Goal: Information Seeking & Learning: Learn about a topic

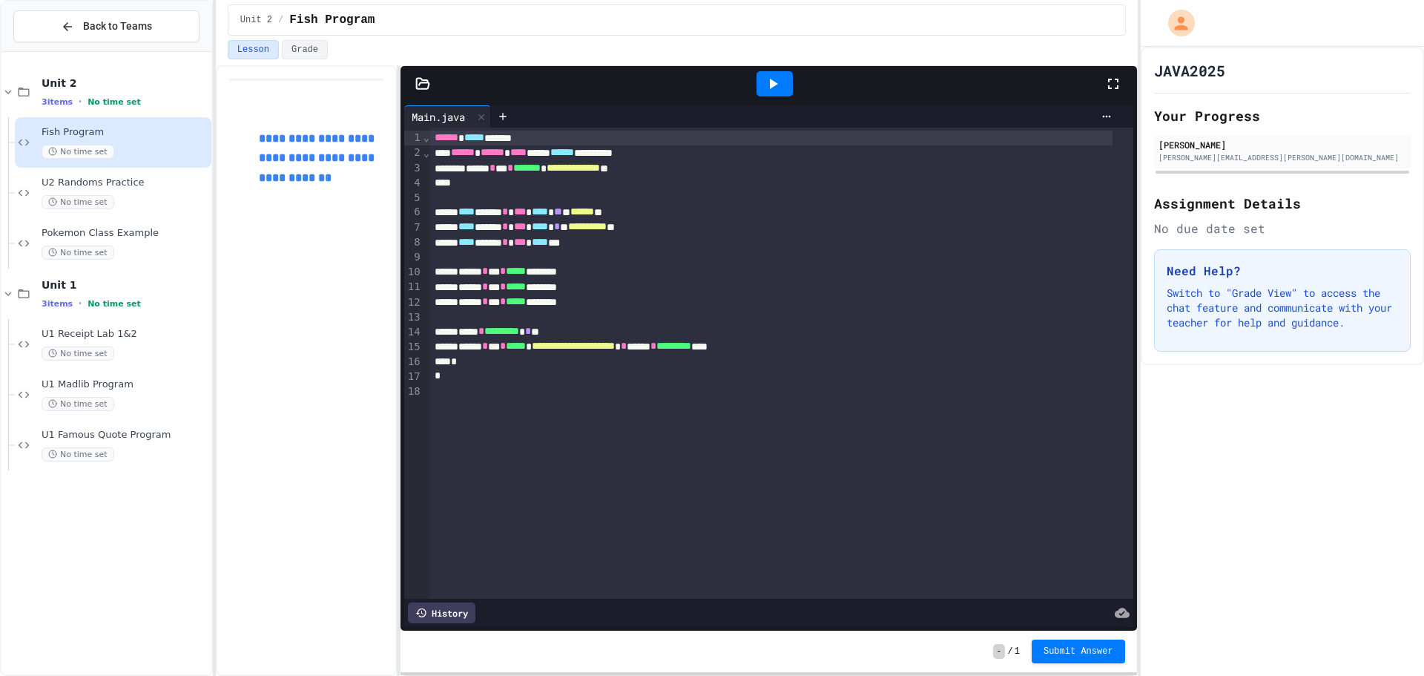
click at [426, 92] on div at bounding box center [769, 84] width 737 height 36
click at [425, 79] on icon at bounding box center [423, 83] width 13 height 10
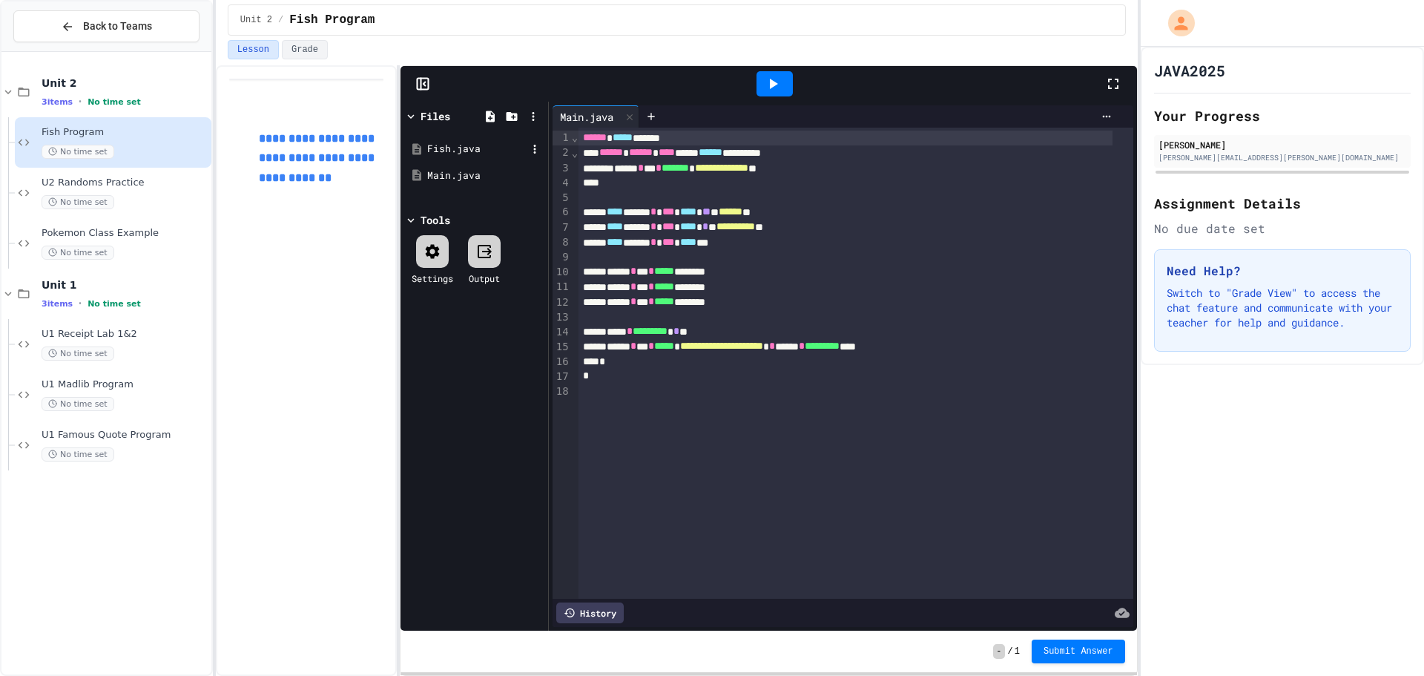
click at [464, 155] on div "Fish.java" at bounding box center [476, 149] width 99 height 15
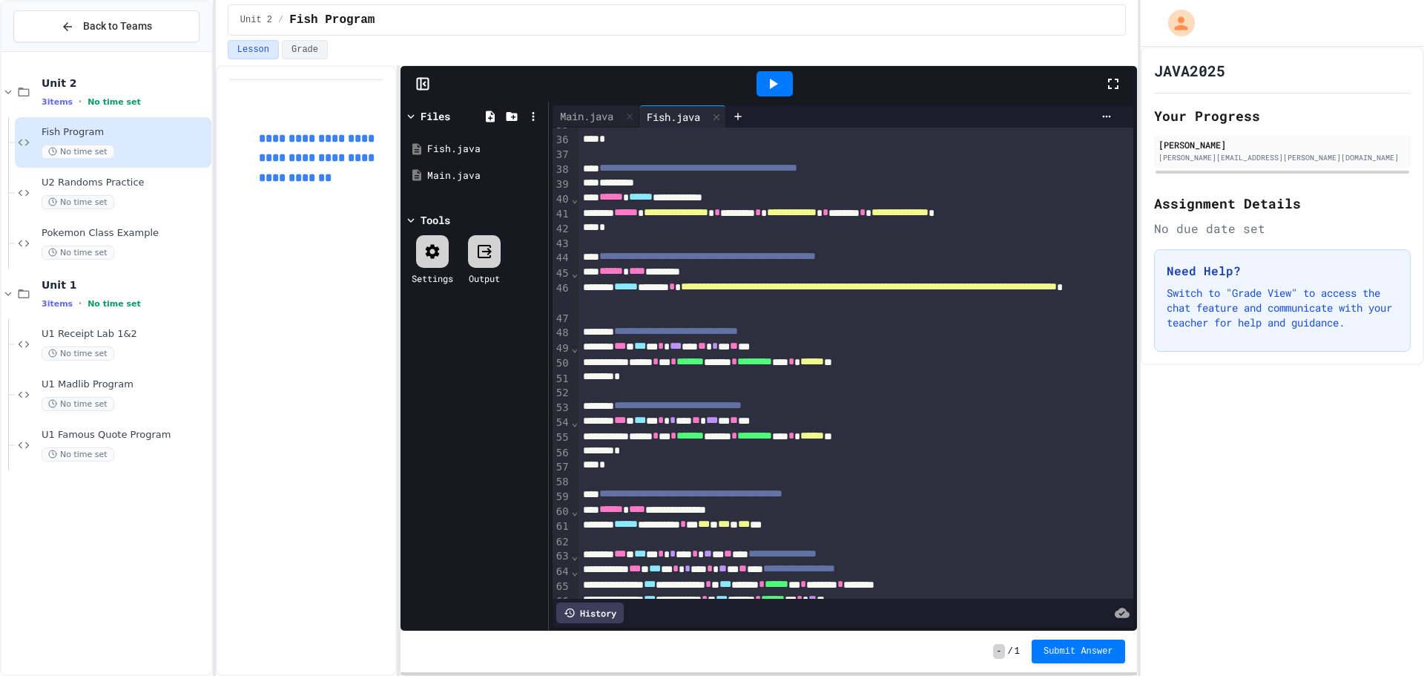
scroll to position [763, 0]
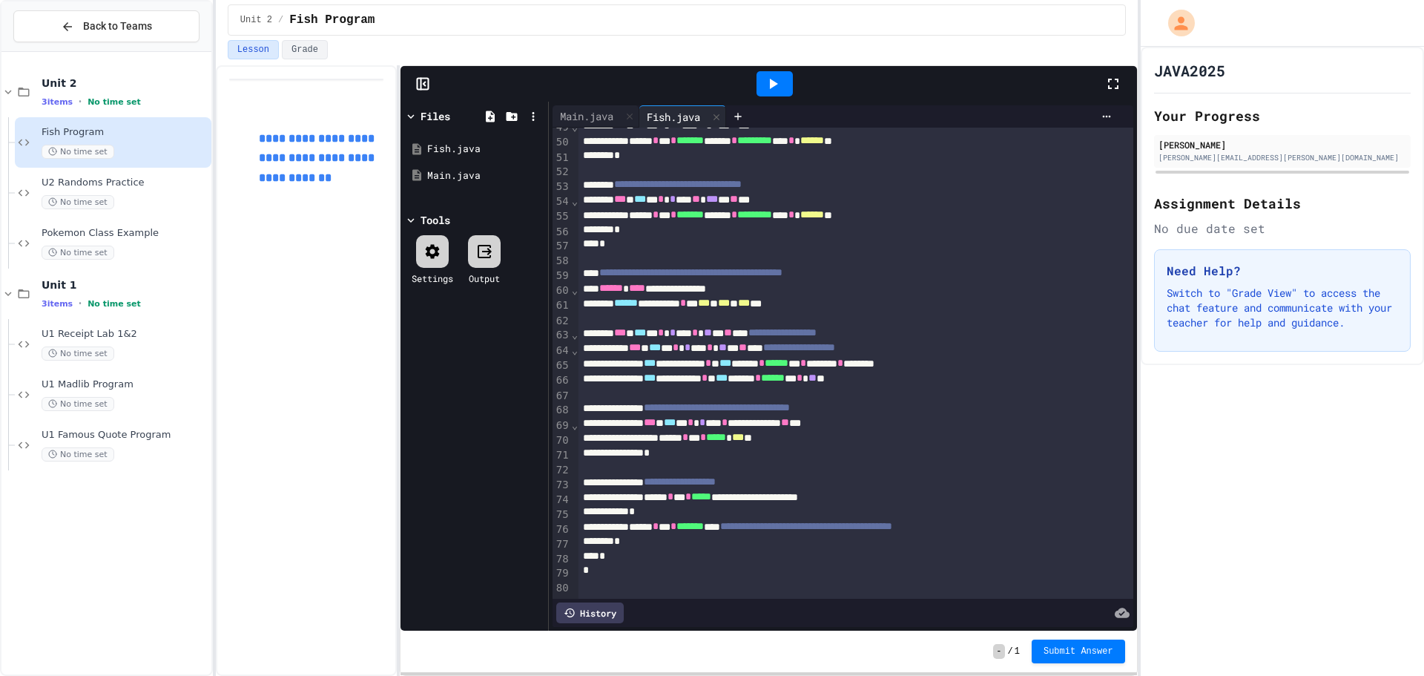
click at [757, 85] on div at bounding box center [775, 83] width 36 height 25
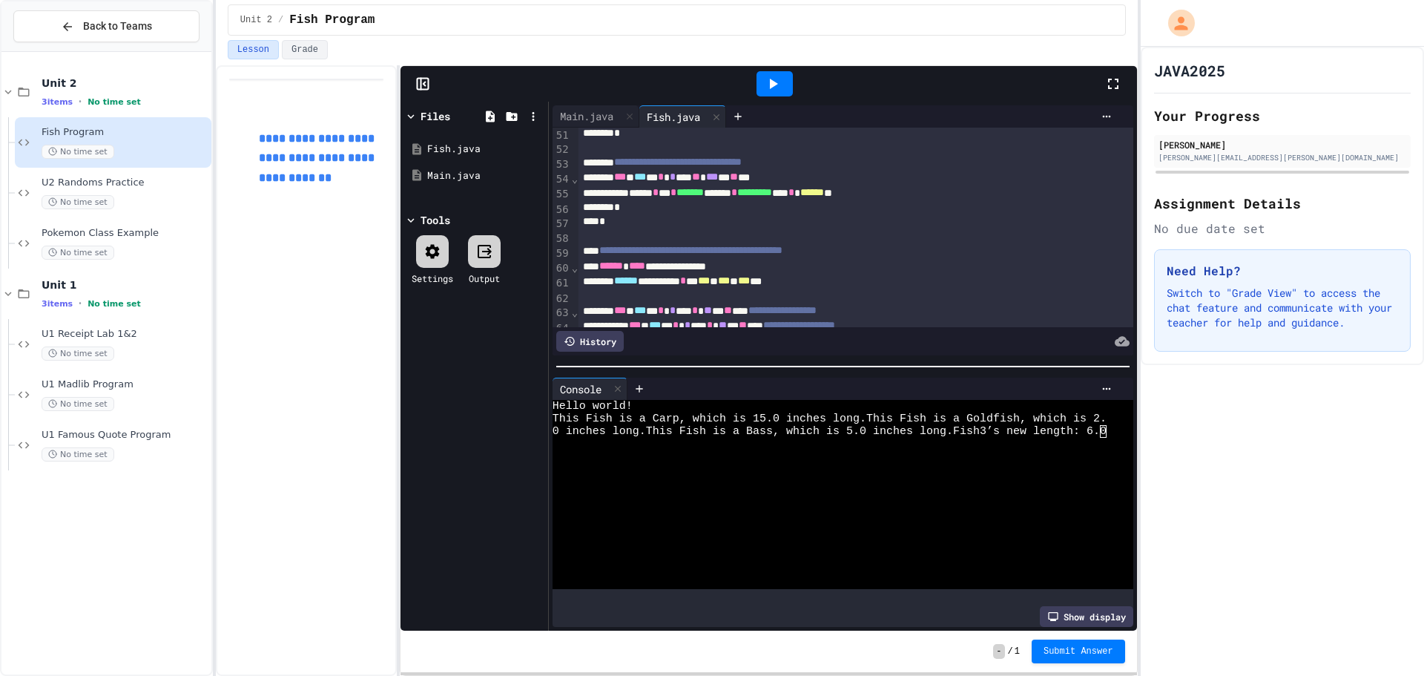
scroll to position [1029, 0]
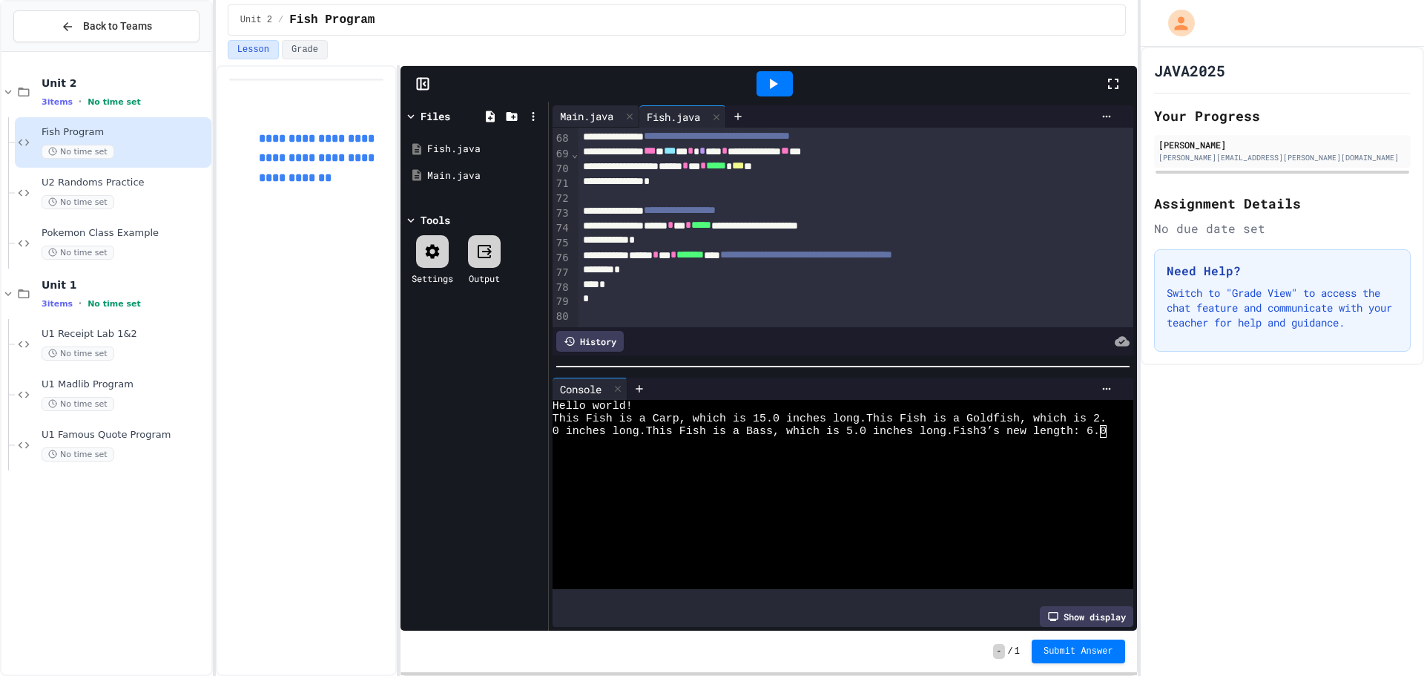
click at [589, 115] on div "Main.java" at bounding box center [587, 116] width 68 height 16
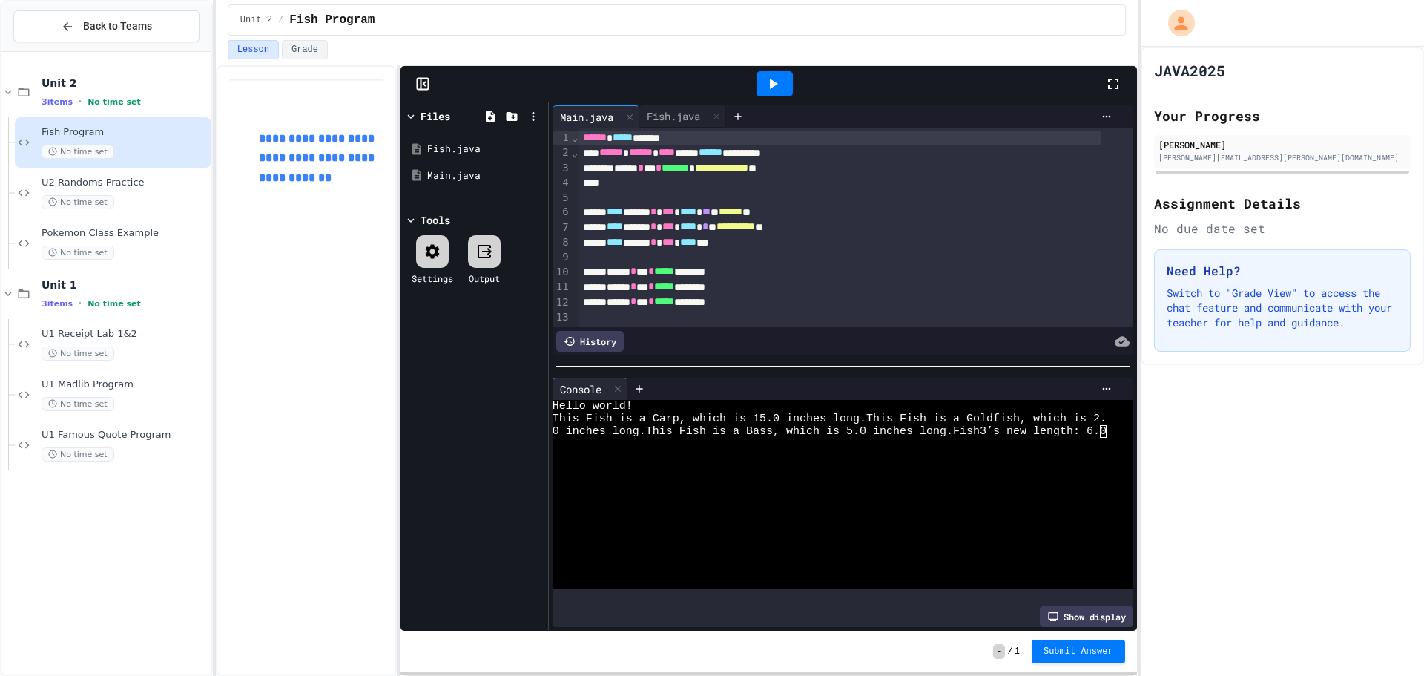
scroll to position [91, 0]
